Goal: Transaction & Acquisition: Download file/media

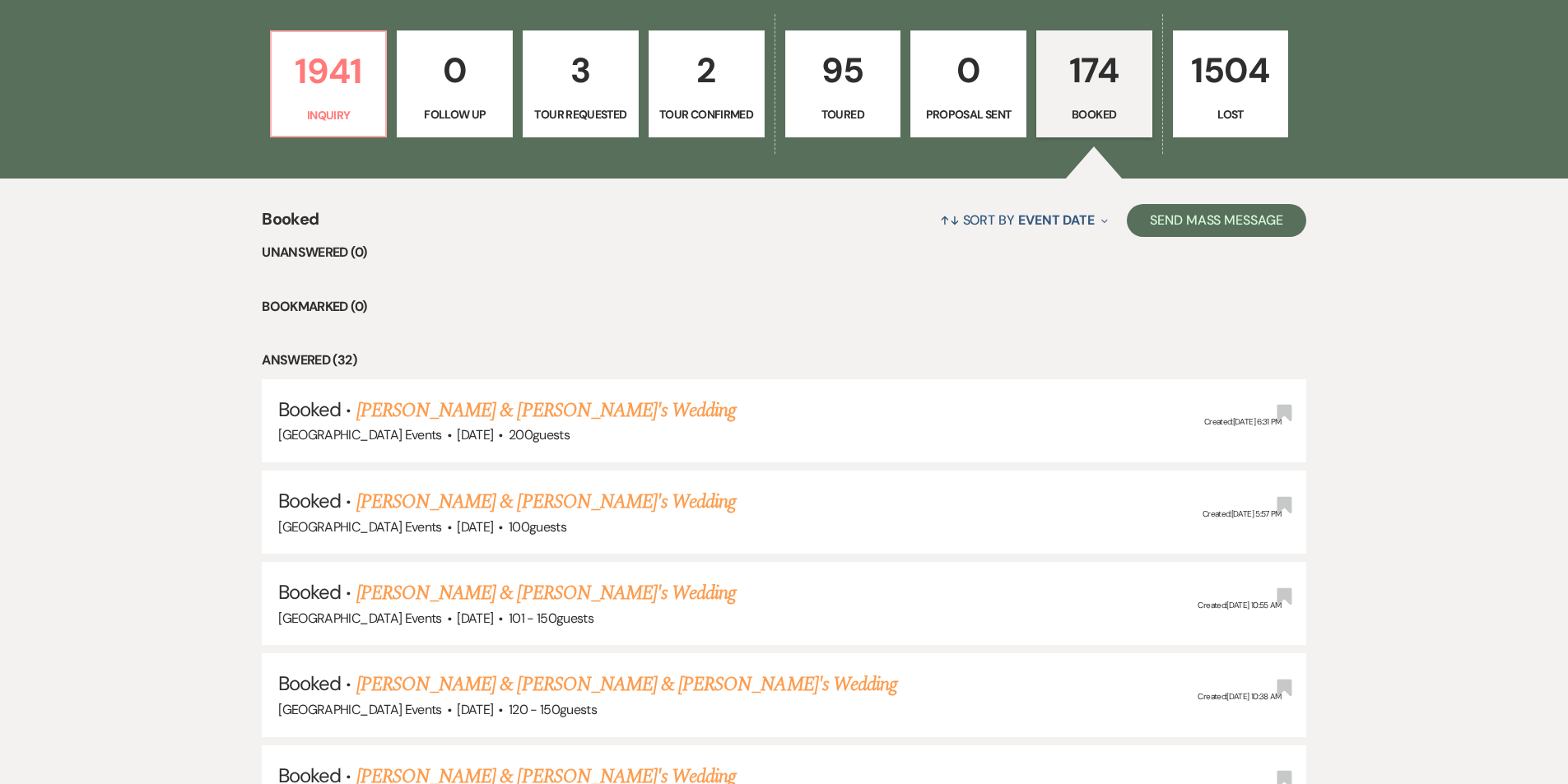
scroll to position [741, 0]
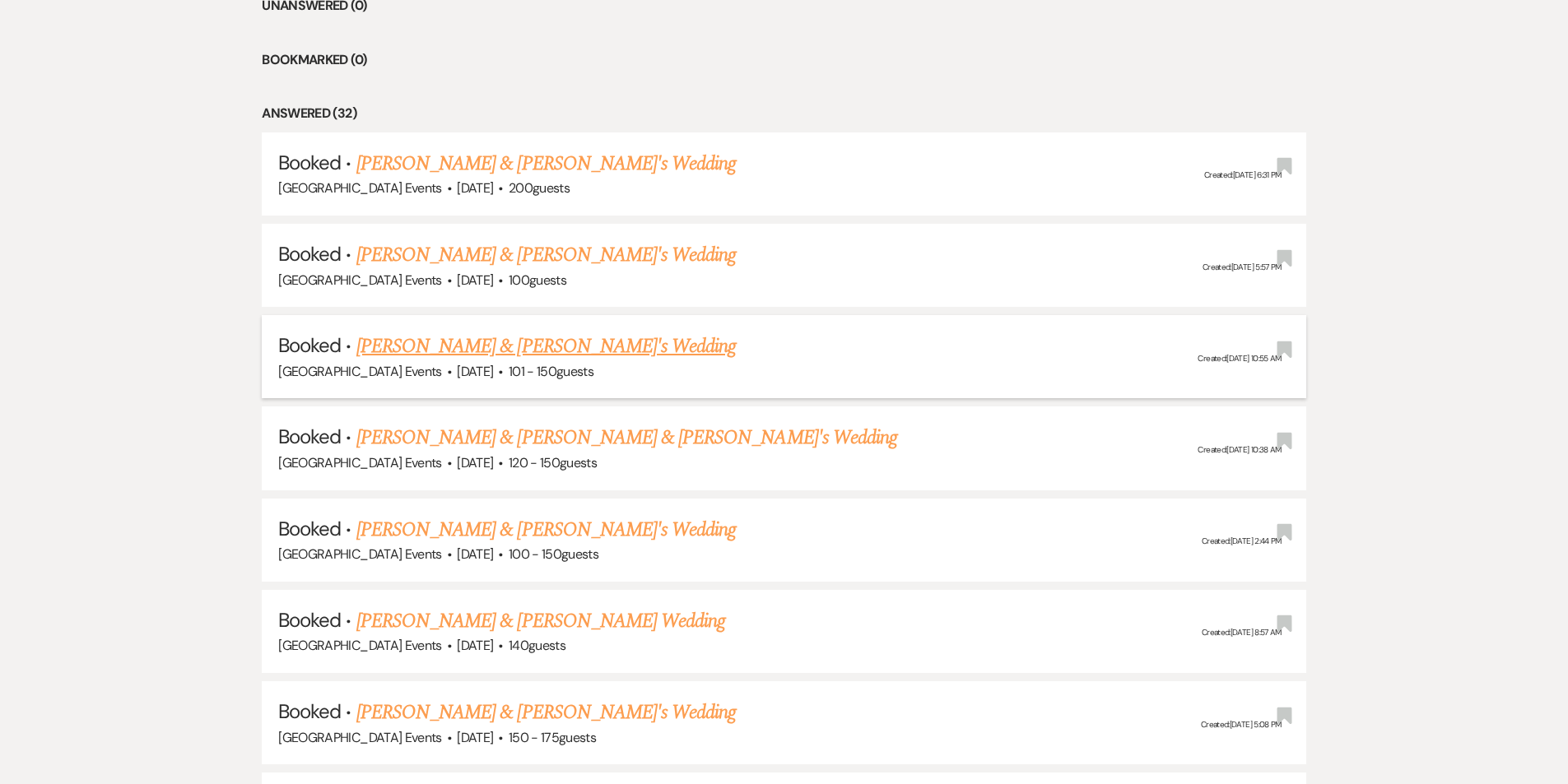
click at [431, 349] on link "[PERSON_NAME] & [PERSON_NAME]'s Wedding" at bounding box center [546, 346] width 380 height 29
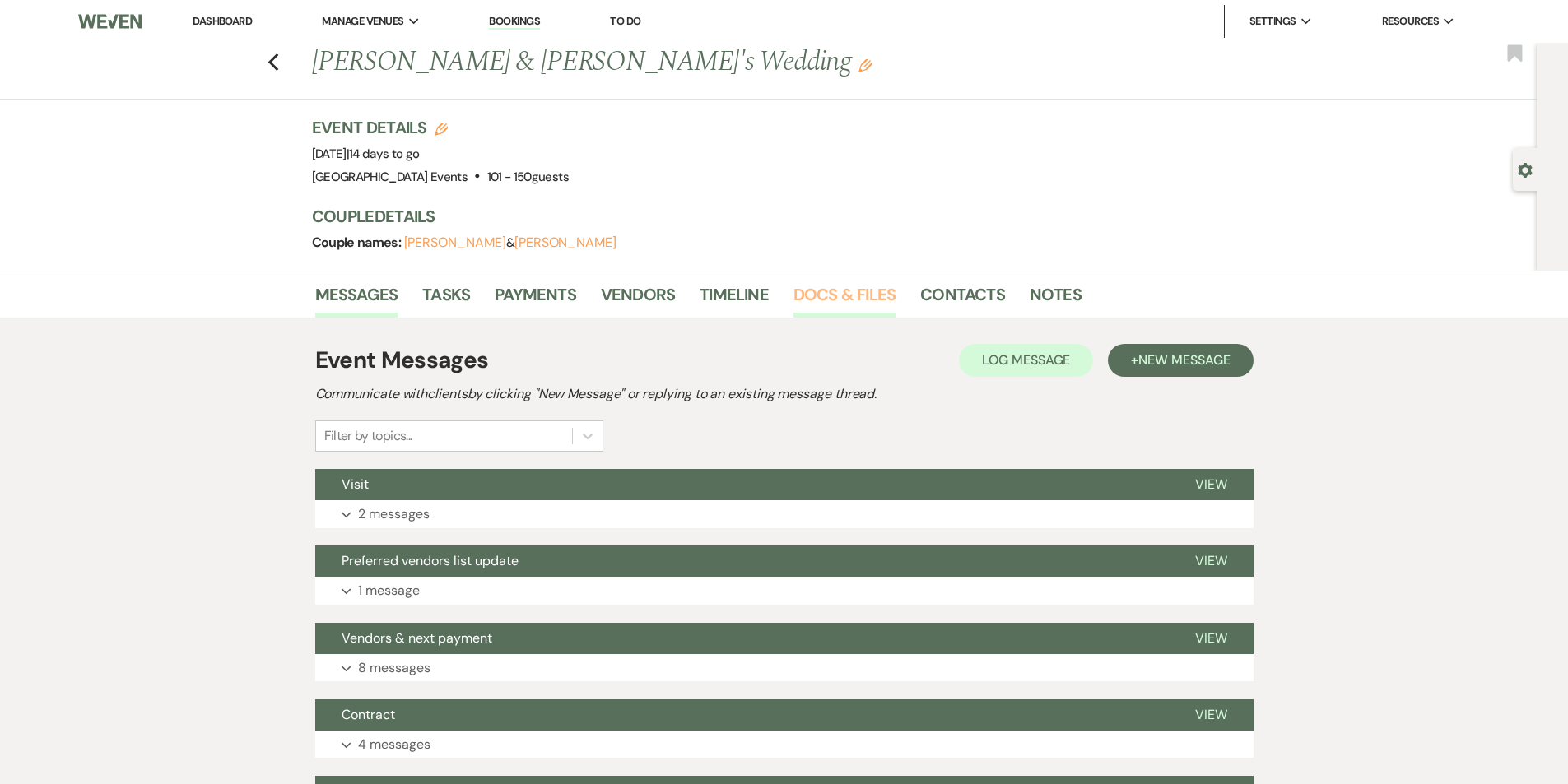
click at [836, 291] on link "Docs & Files" at bounding box center [844, 299] width 102 height 36
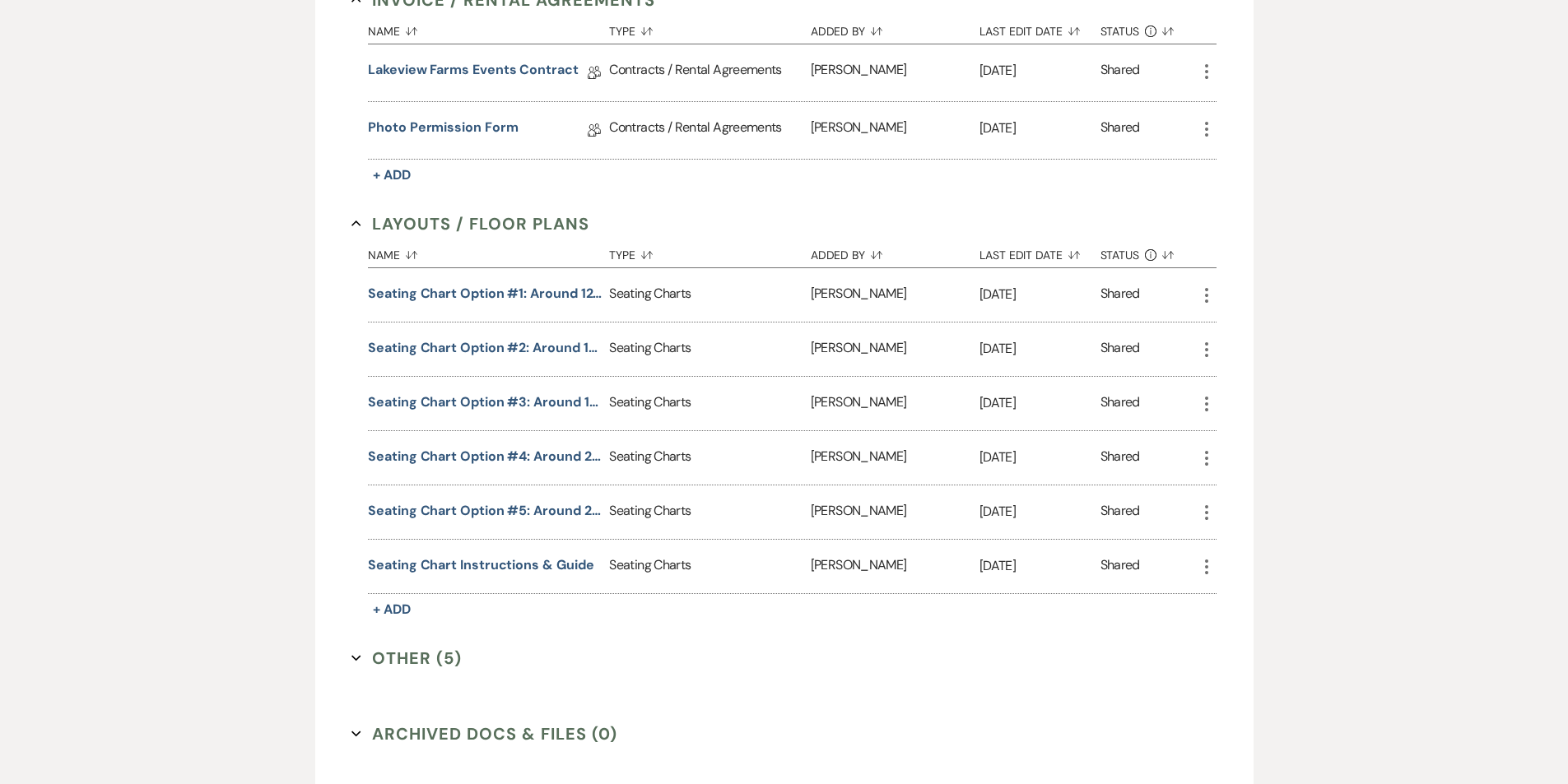
scroll to position [639, 0]
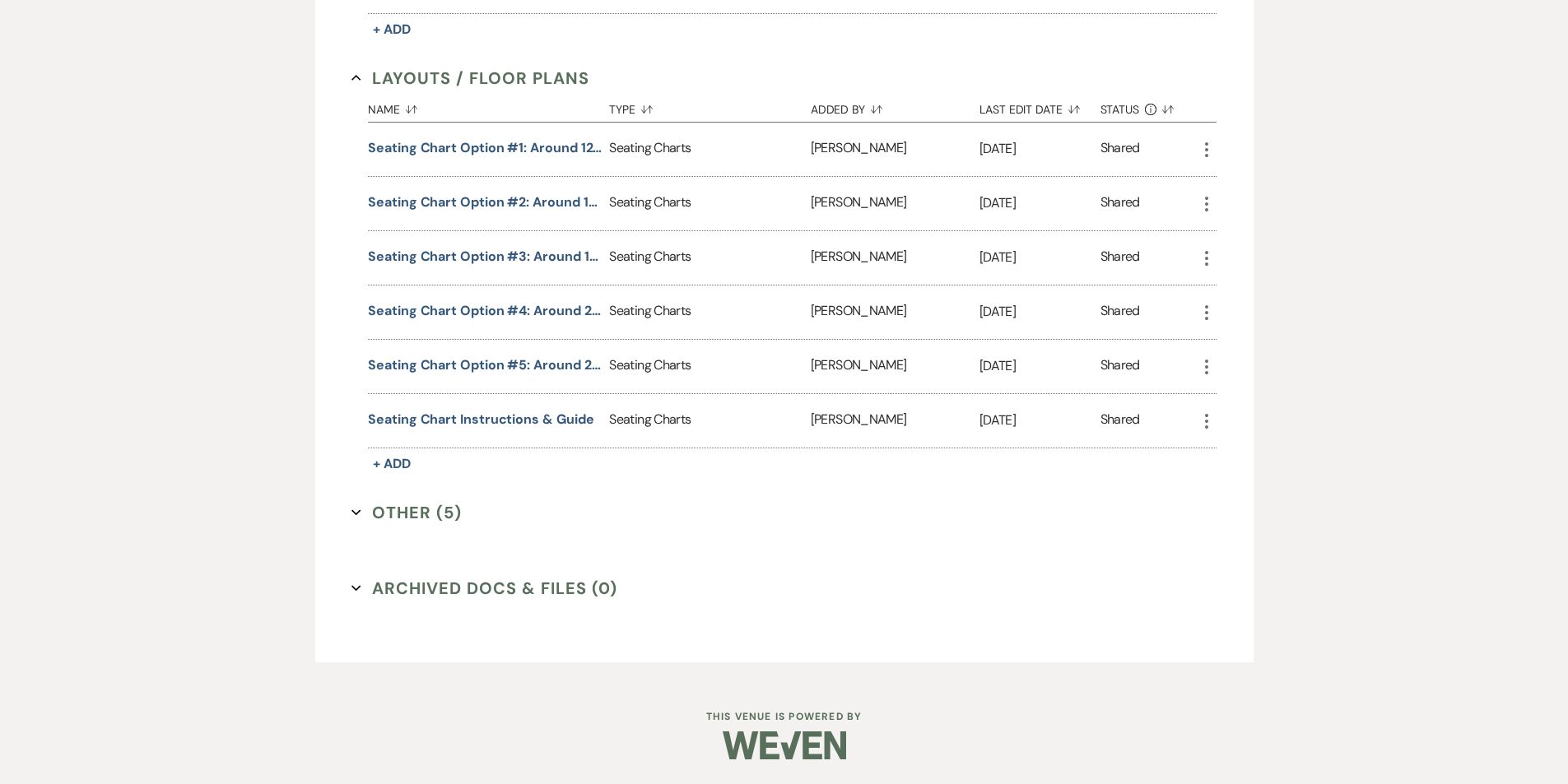
click at [363, 506] on button "Other (5) Expand" at bounding box center [406, 512] width 110 height 24
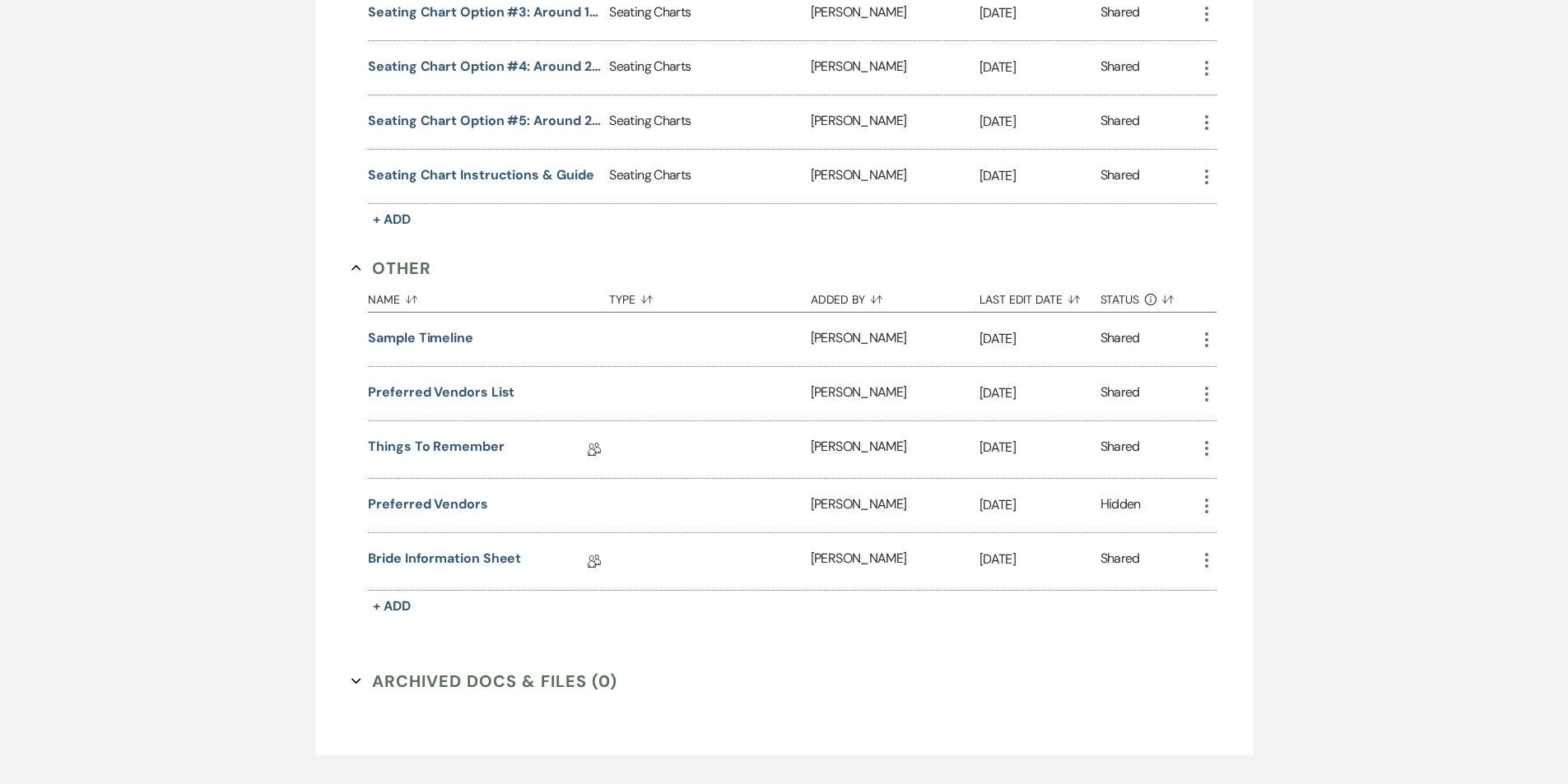
scroll to position [886, 0]
click at [518, 560] on link "Bride Information Sheet" at bounding box center [445, 559] width 153 height 25
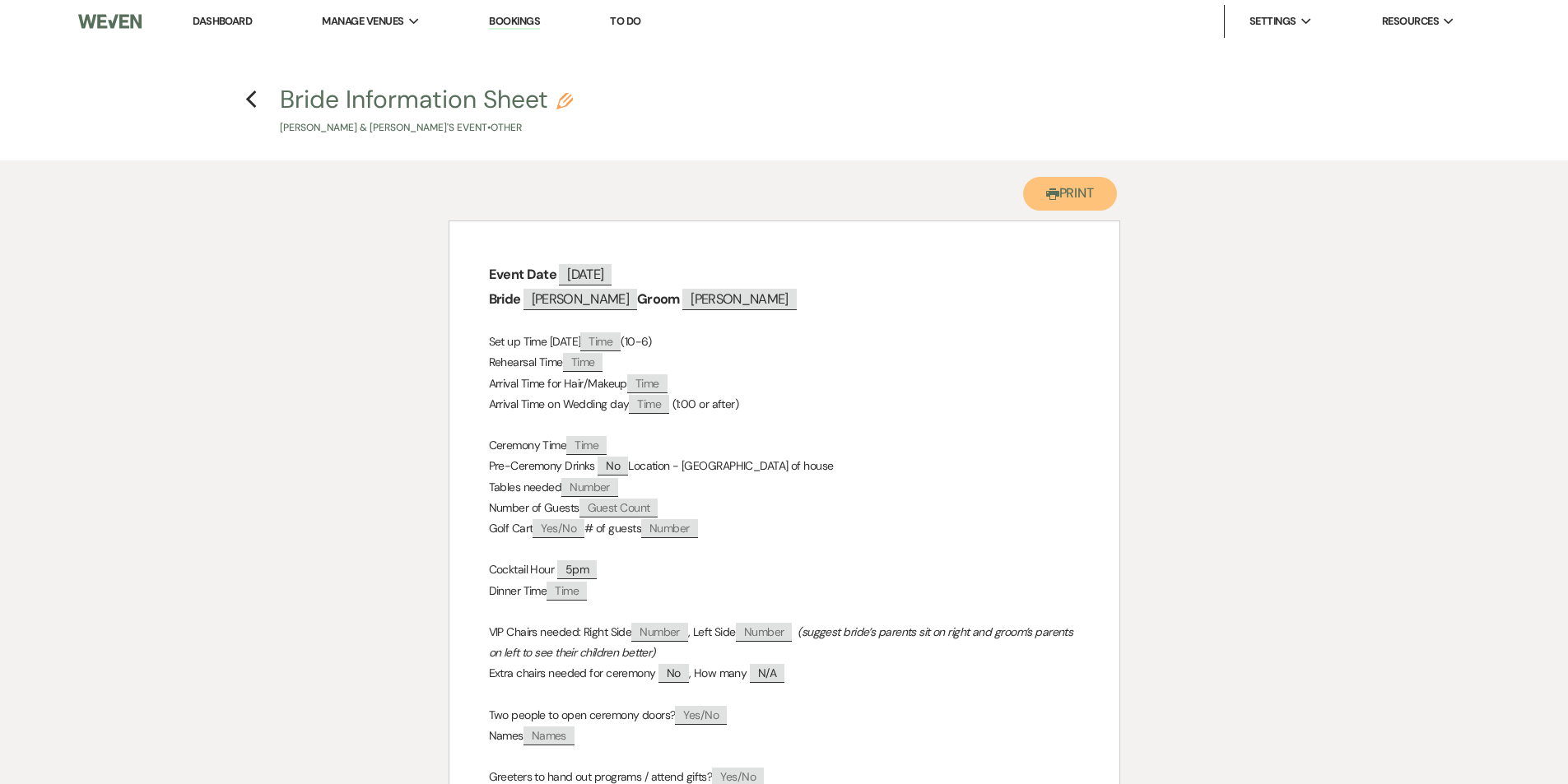
click at [1084, 189] on button "Printer Print" at bounding box center [1070, 194] width 94 height 34
click at [255, 100] on icon "Previous" at bounding box center [251, 99] width 13 height 19
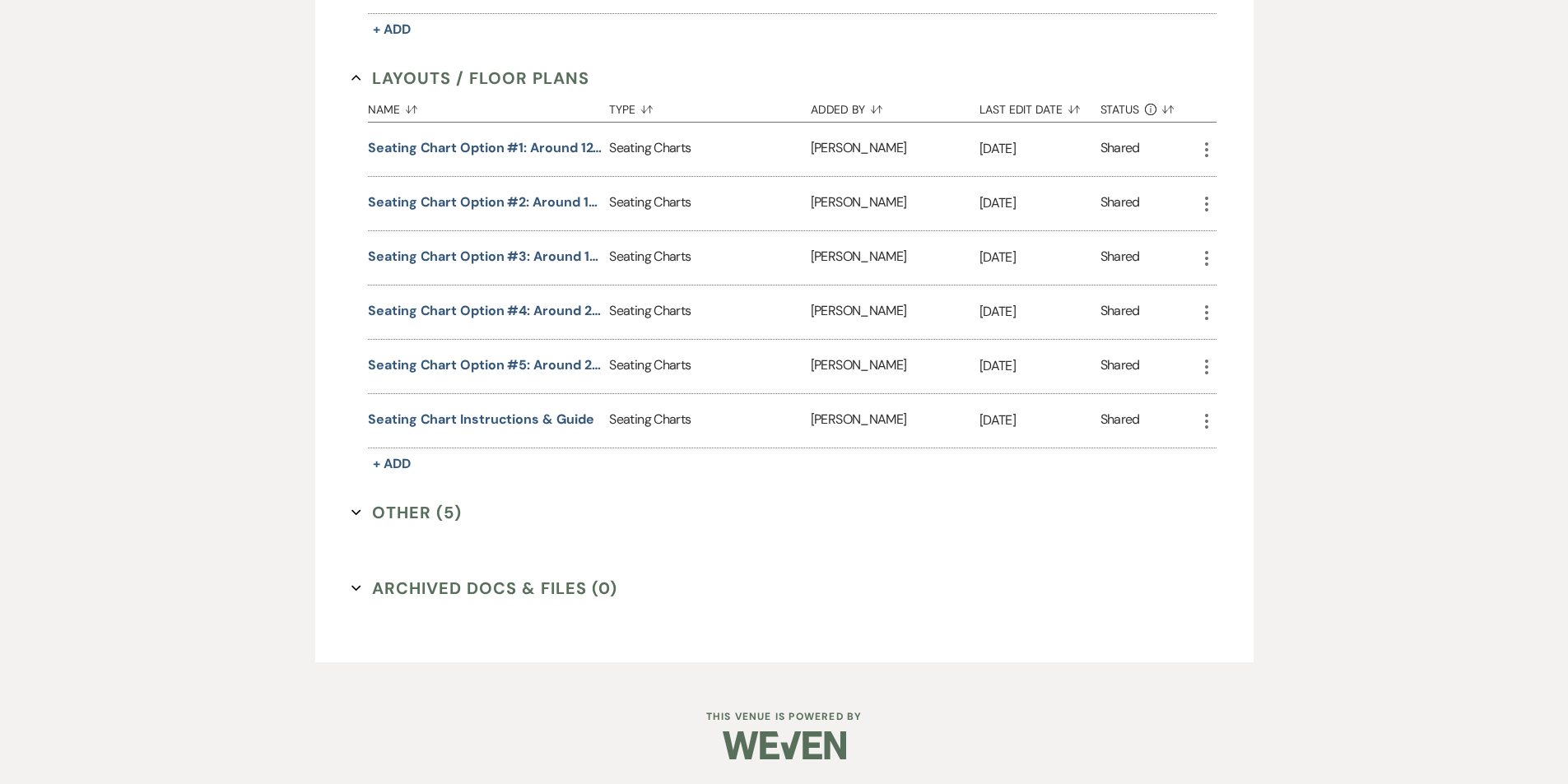
click at [638, 146] on div "Seating Charts" at bounding box center [709, 150] width 200 height 54
click at [572, 145] on button "Seating Chart Option #1: Around 120 Guests" at bounding box center [485, 147] width 235 height 19
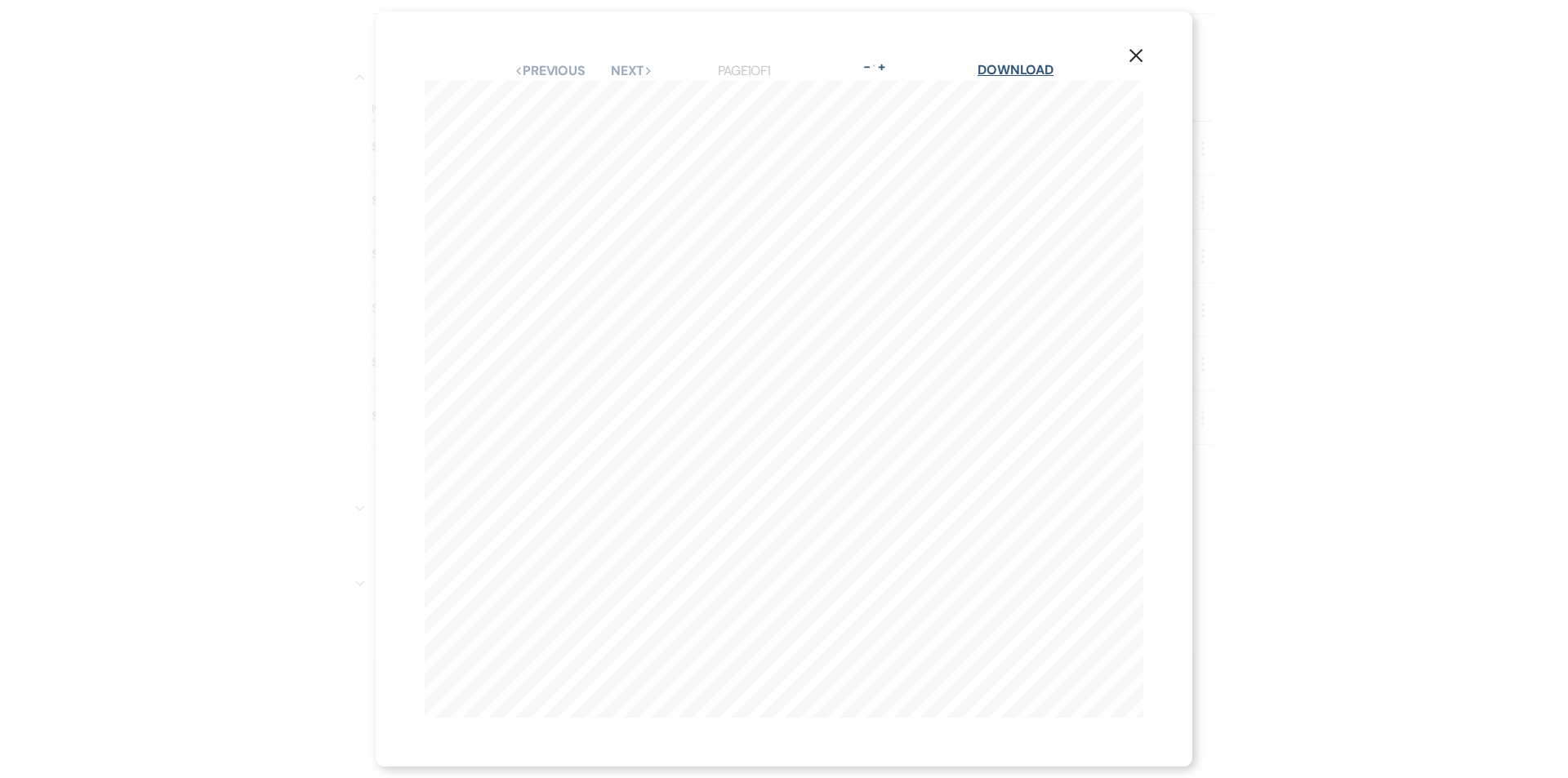
click at [1043, 64] on link "Download" at bounding box center [1016, 69] width 76 height 18
click at [1026, 61] on link "Download" at bounding box center [1016, 69] width 76 height 18
